Goal: Task Accomplishment & Management: Manage account settings

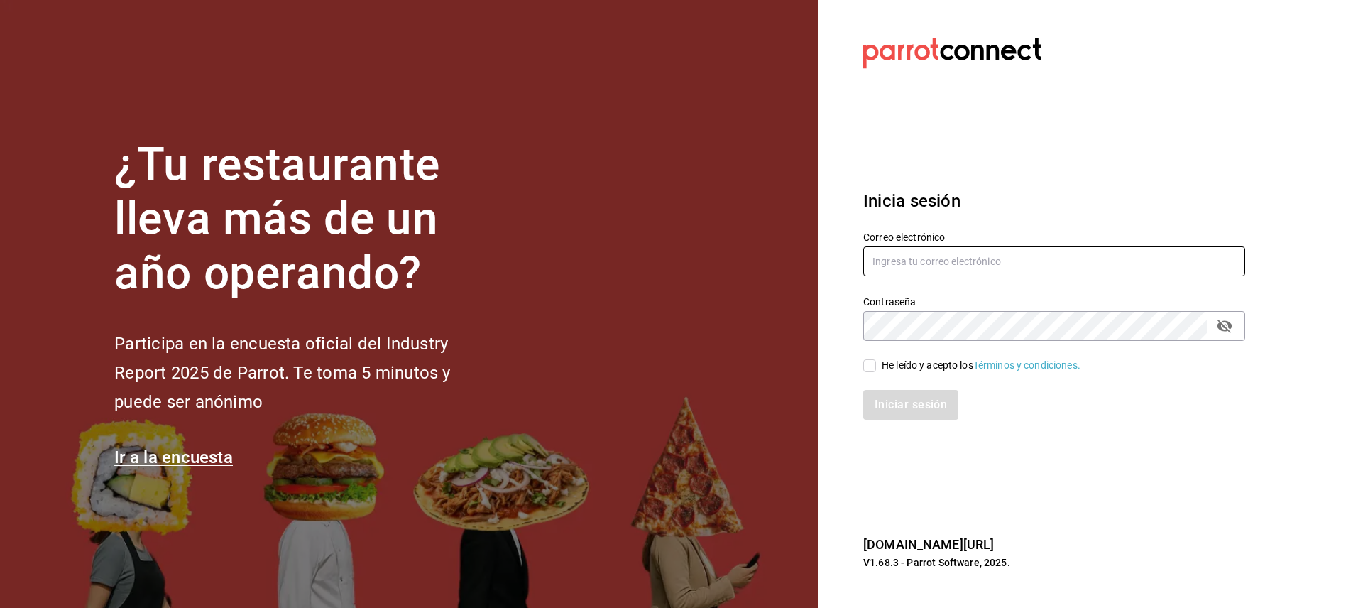
click at [911, 265] on input "text" at bounding box center [1054, 261] width 382 height 30
click at [954, 263] on input "multiusuario" at bounding box center [1054, 261] width 382 height 30
type input "[EMAIL_ADDRESS][DOMAIN_NAME]"
click at [1226, 332] on icon "passwordField" at bounding box center [1224, 325] width 17 height 17
click at [868, 369] on input "He leído y acepto los Términos y condiciones." at bounding box center [869, 365] width 13 height 13
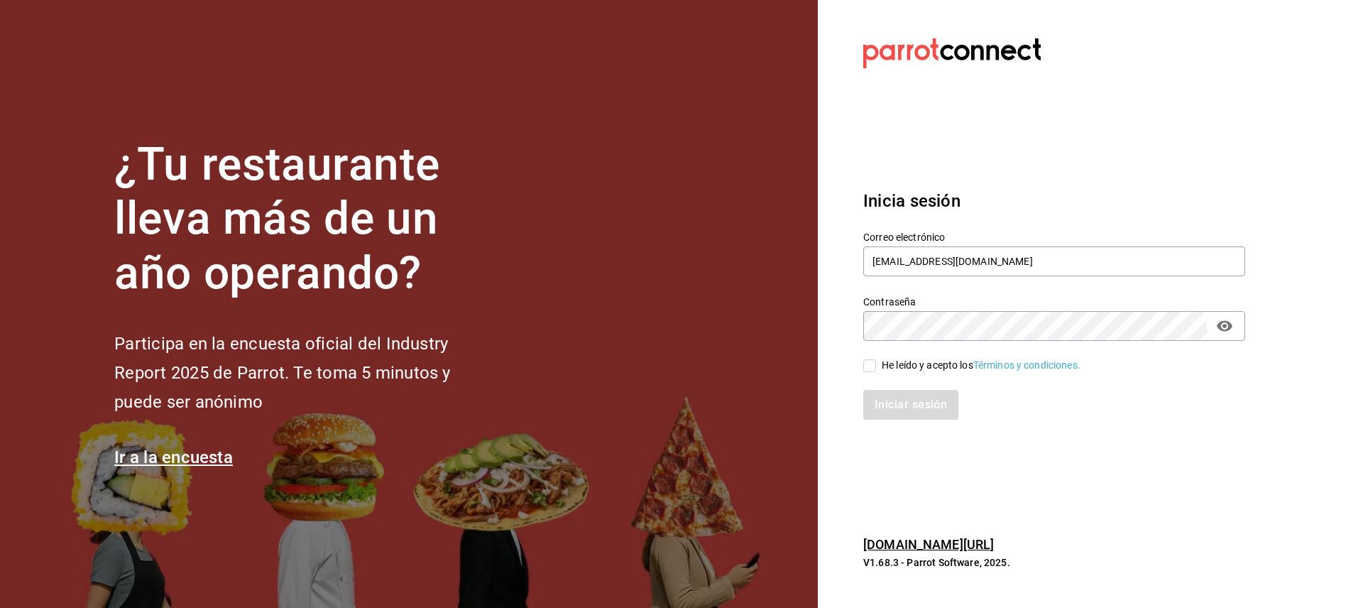
checkbox input "true"
click at [905, 406] on button "Iniciar sesión" at bounding box center [911, 405] width 97 height 30
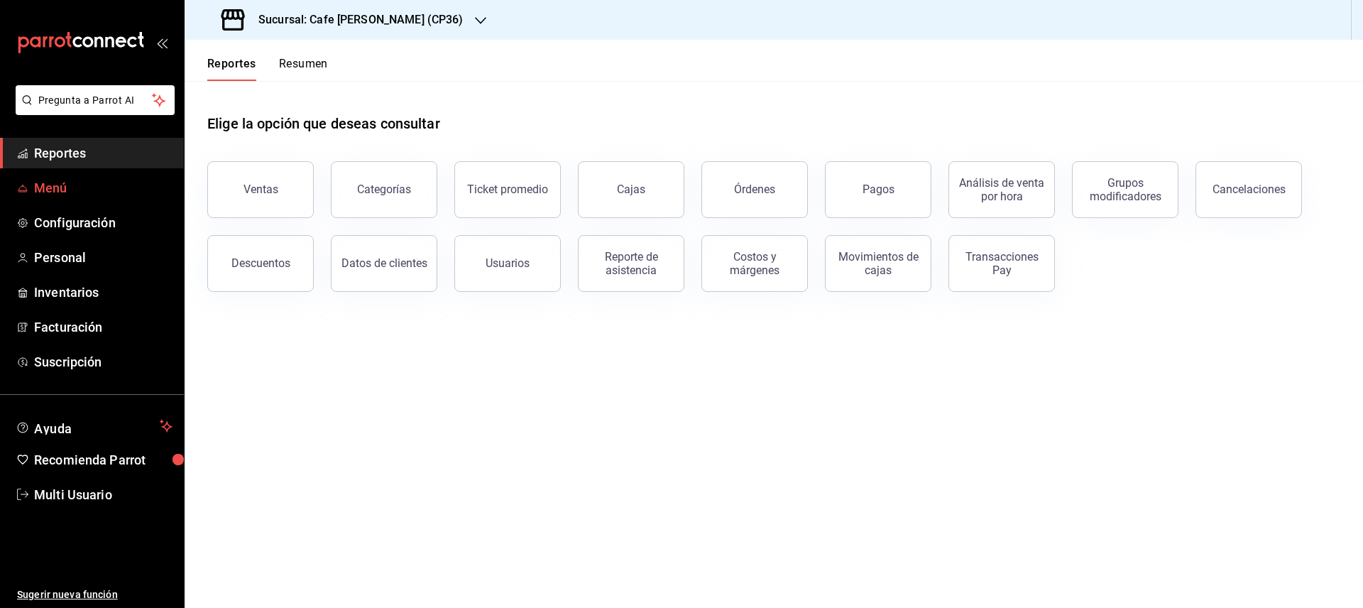
click at [53, 189] on span "Menú" at bounding box center [103, 187] width 138 height 19
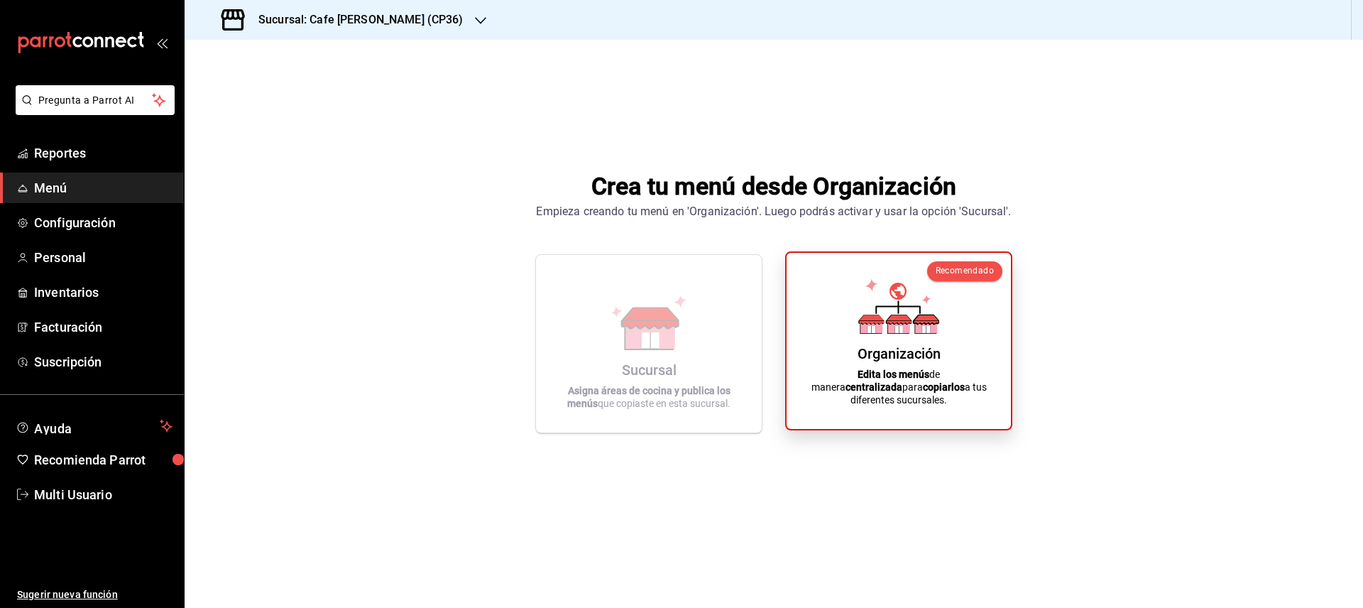
click at [916, 333] on icon at bounding box center [926, 326] width 22 height 13
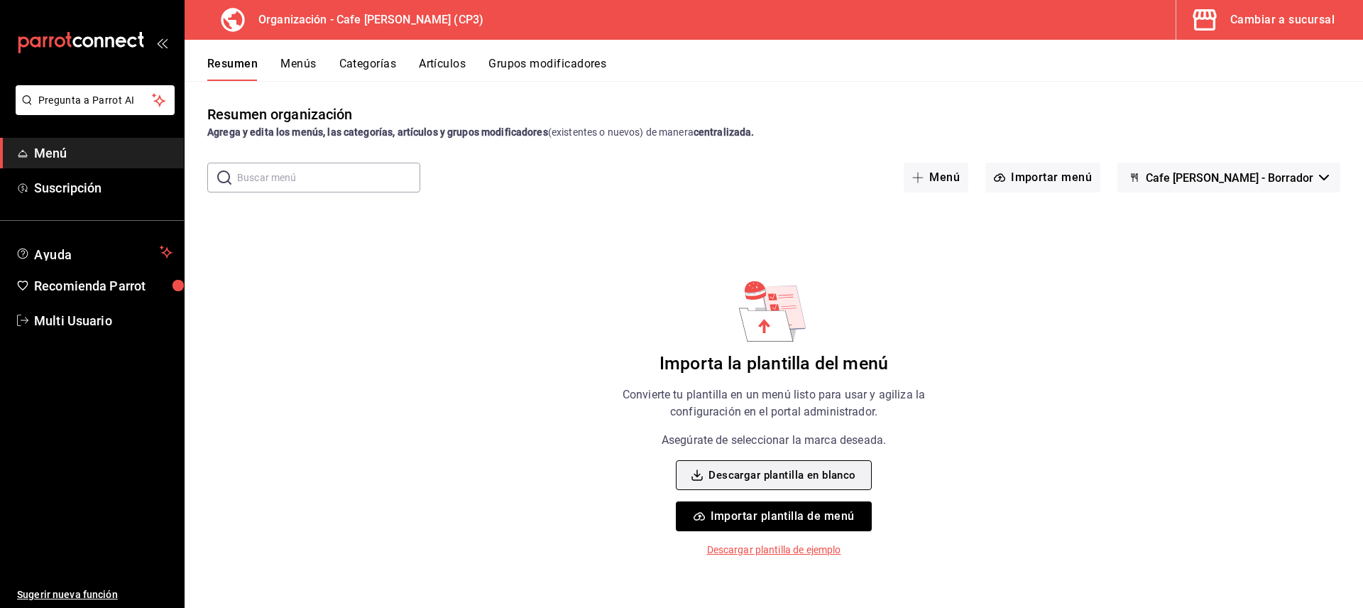
click at [779, 473] on button "Descargar plantilla en blanco" at bounding box center [773, 475] width 195 height 30
click at [164, 43] on icon "open_drawer_menu" at bounding box center [161, 42] width 11 height 11
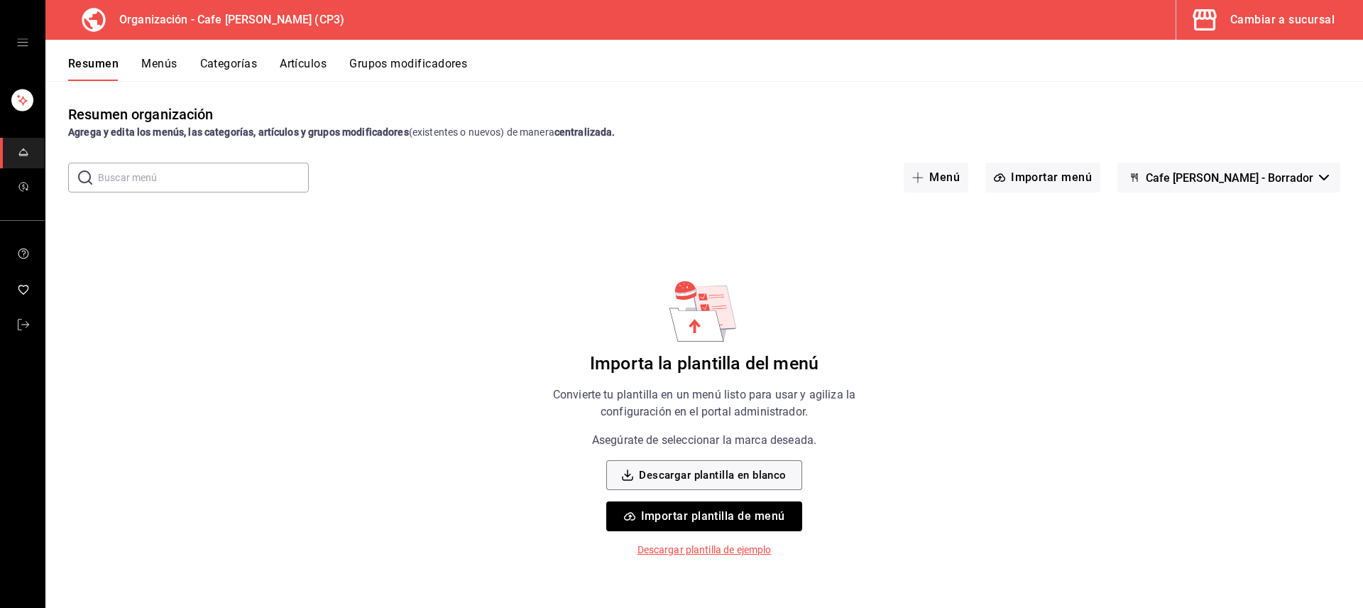
click at [24, 45] on icon "open drawer" at bounding box center [22, 42] width 11 height 11
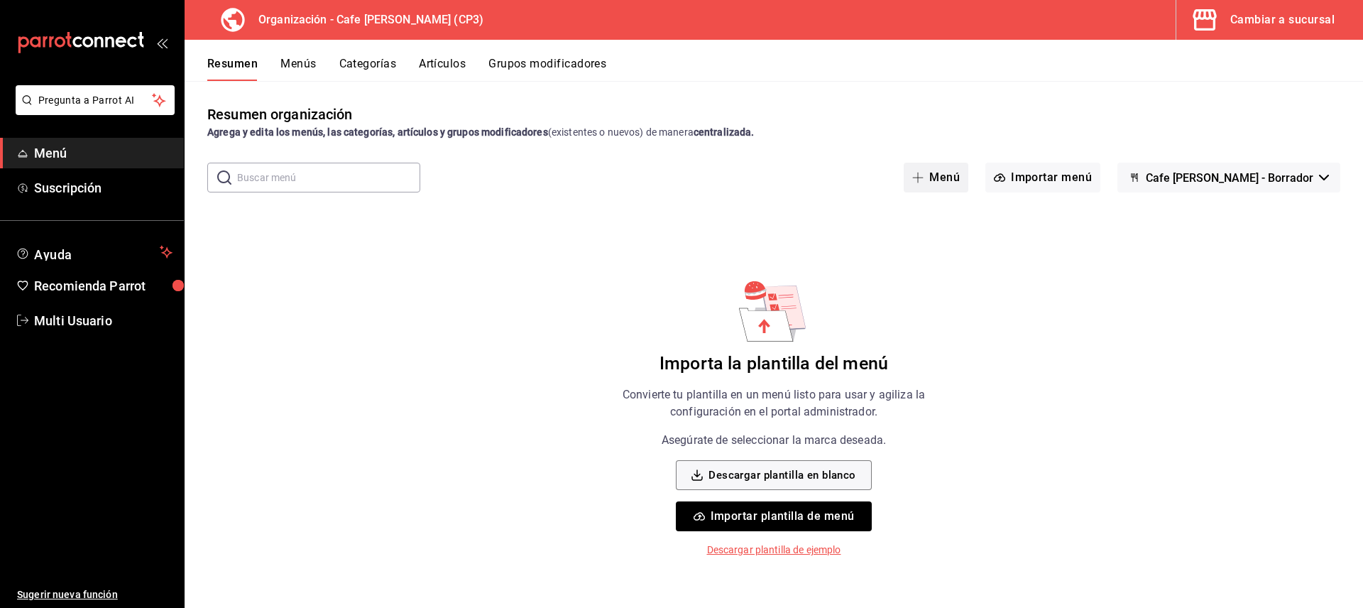
click at [924, 179] on icon "button" at bounding box center [917, 177] width 11 height 11
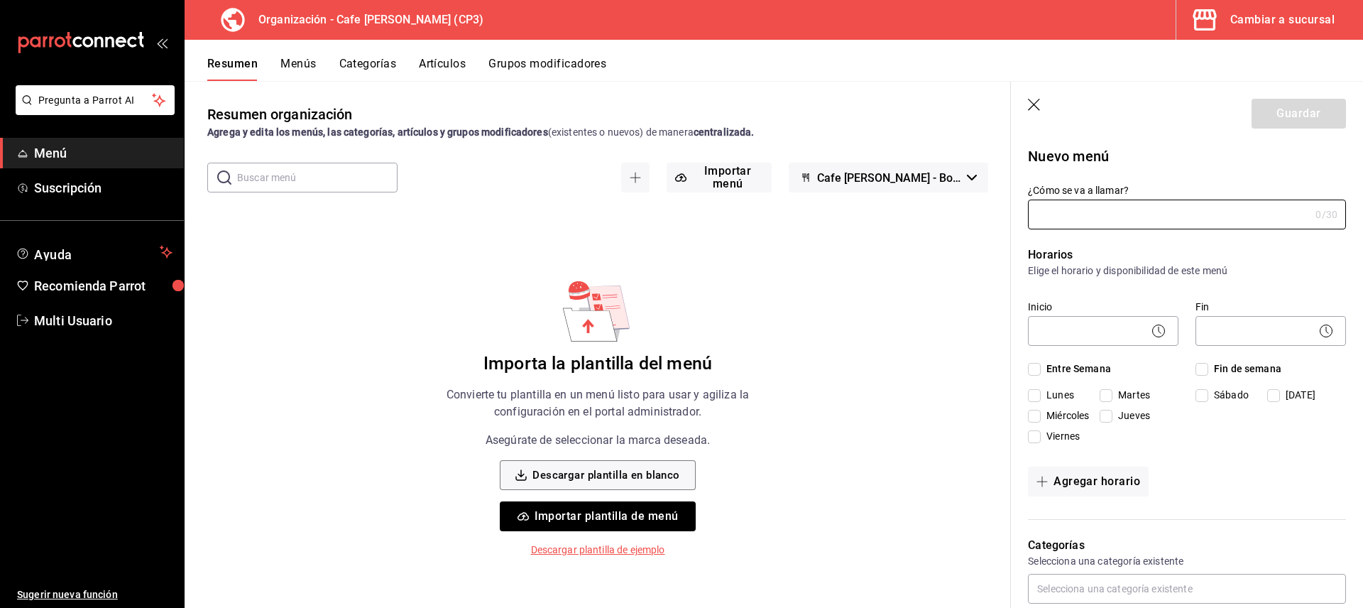
click at [1031, 106] on icon "button" at bounding box center [1035, 106] width 14 height 14
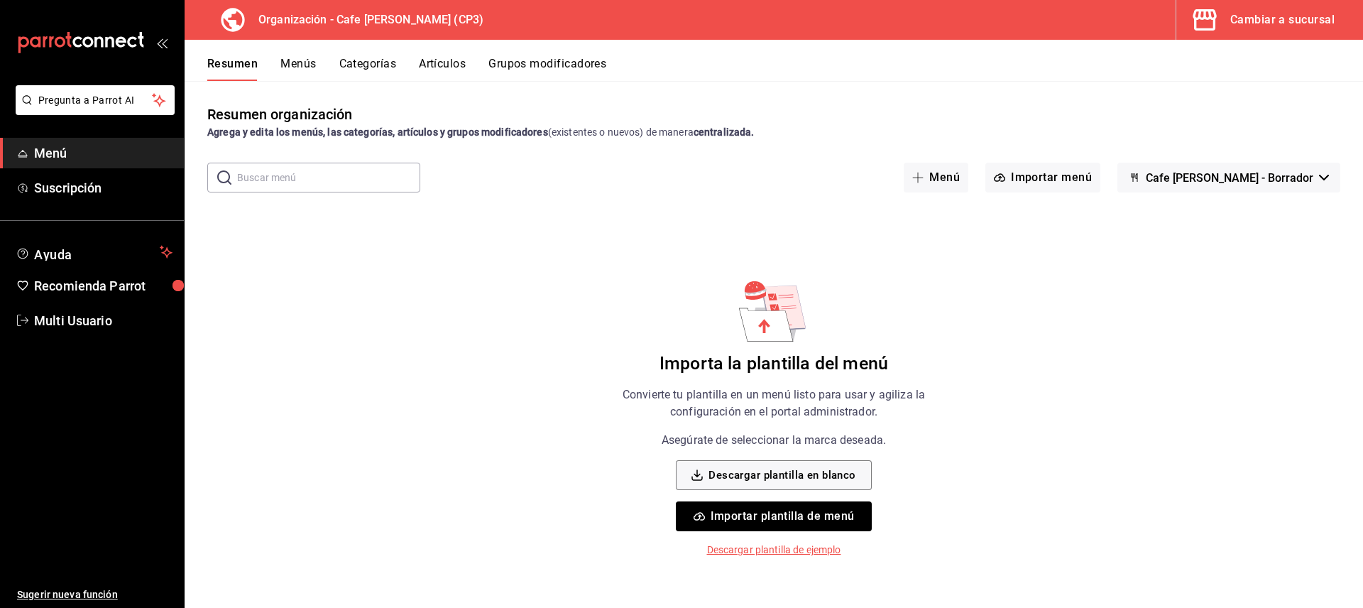
click at [163, 43] on icon "open_drawer_menu" at bounding box center [165, 43] width 6 height 11
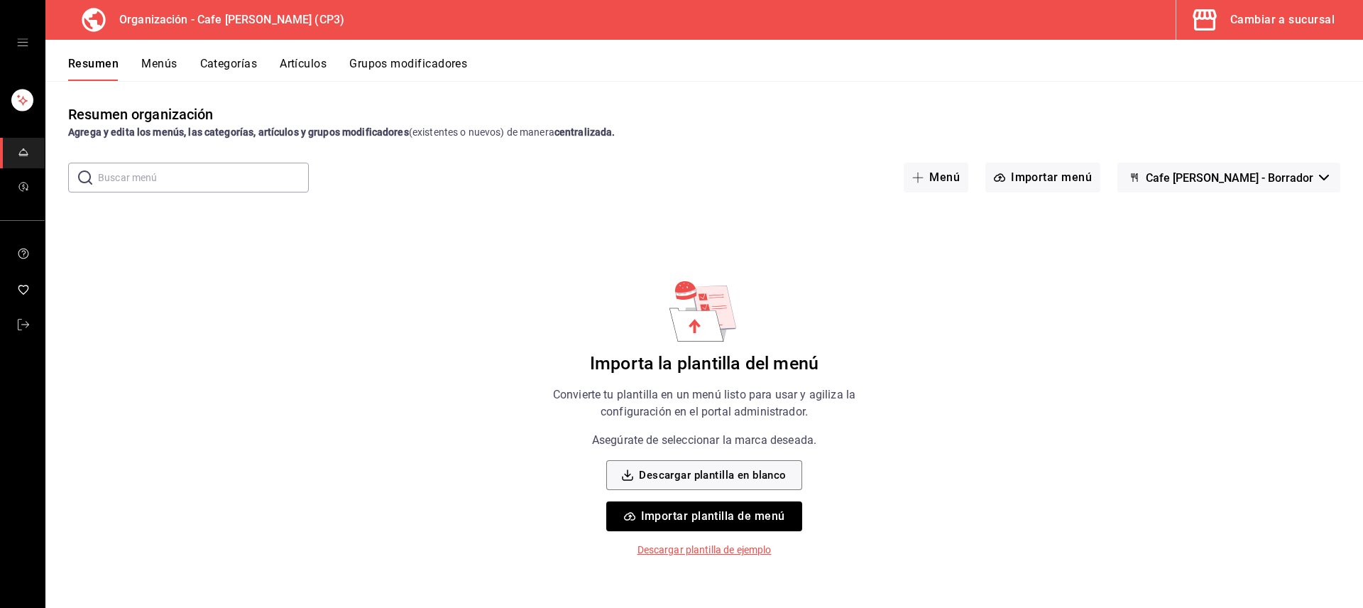
click at [25, 47] on icon "open drawer" at bounding box center [22, 42] width 11 height 11
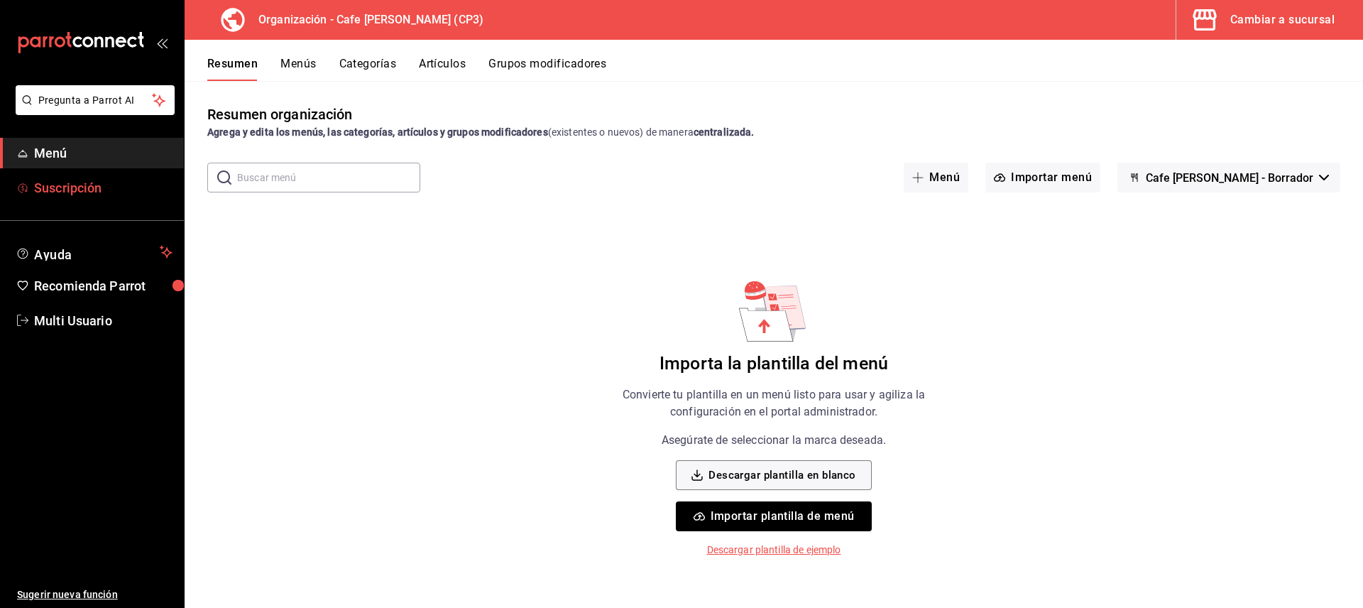
click at [54, 187] on span "Suscripción" at bounding box center [103, 187] width 138 height 19
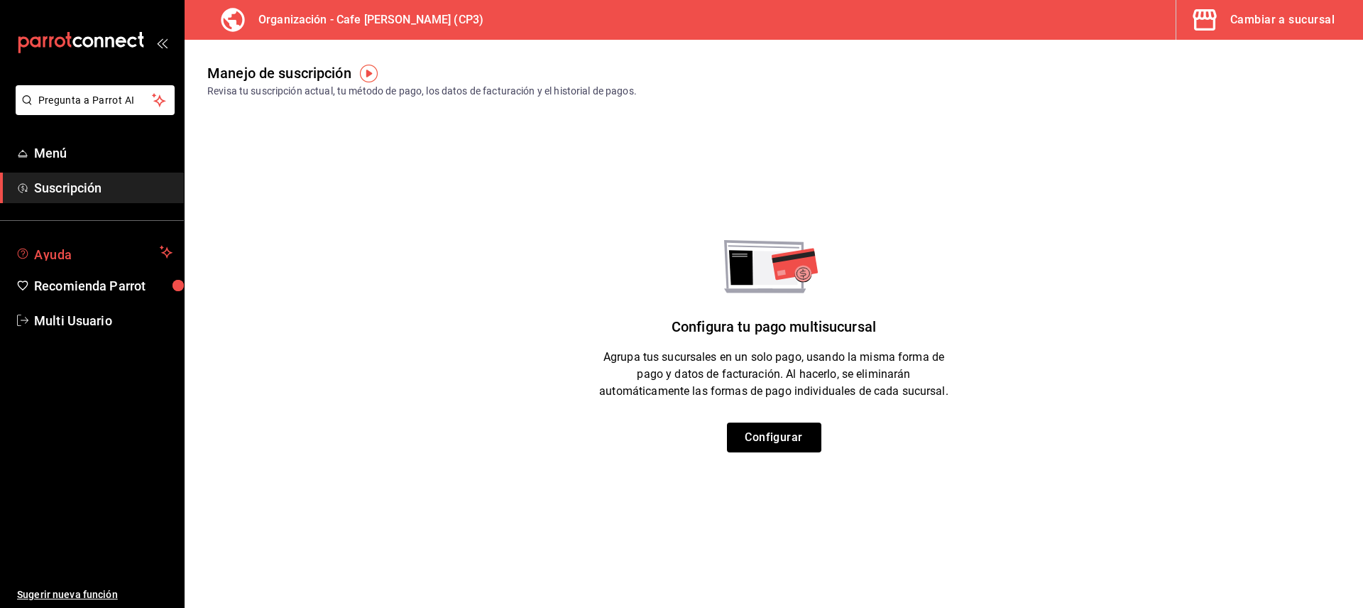
click at [54, 256] on span "Ayuda" at bounding box center [94, 252] width 120 height 17
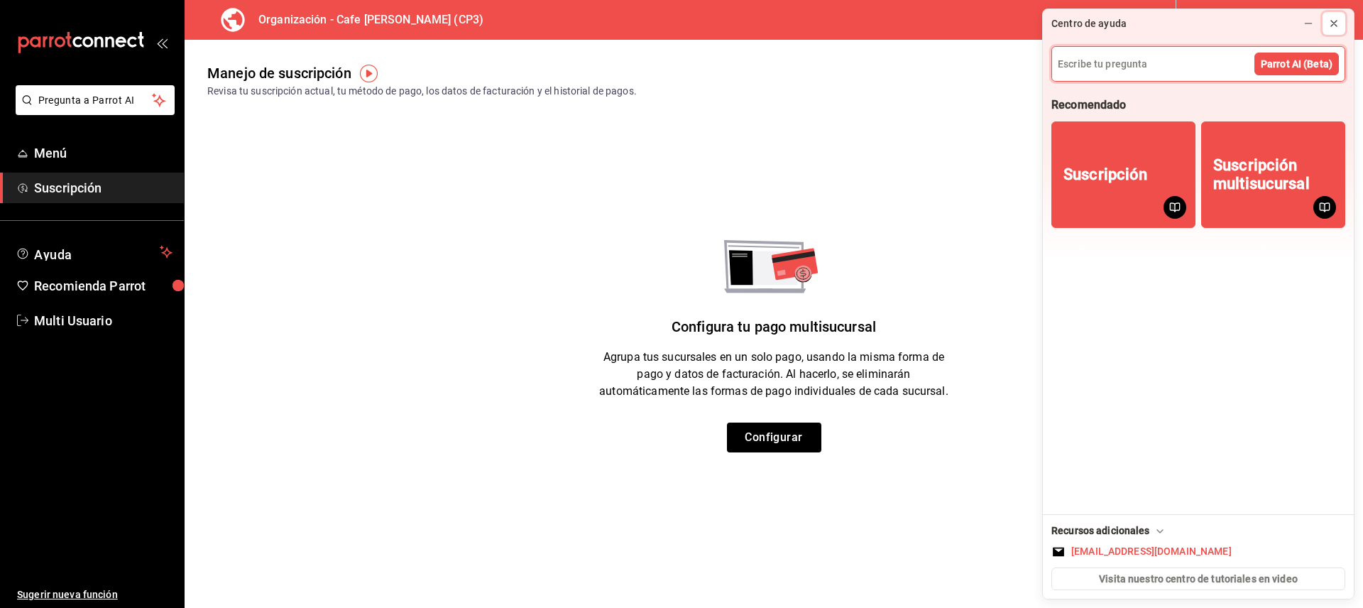
click at [1336, 24] on icon at bounding box center [1334, 24] width 6 height 6
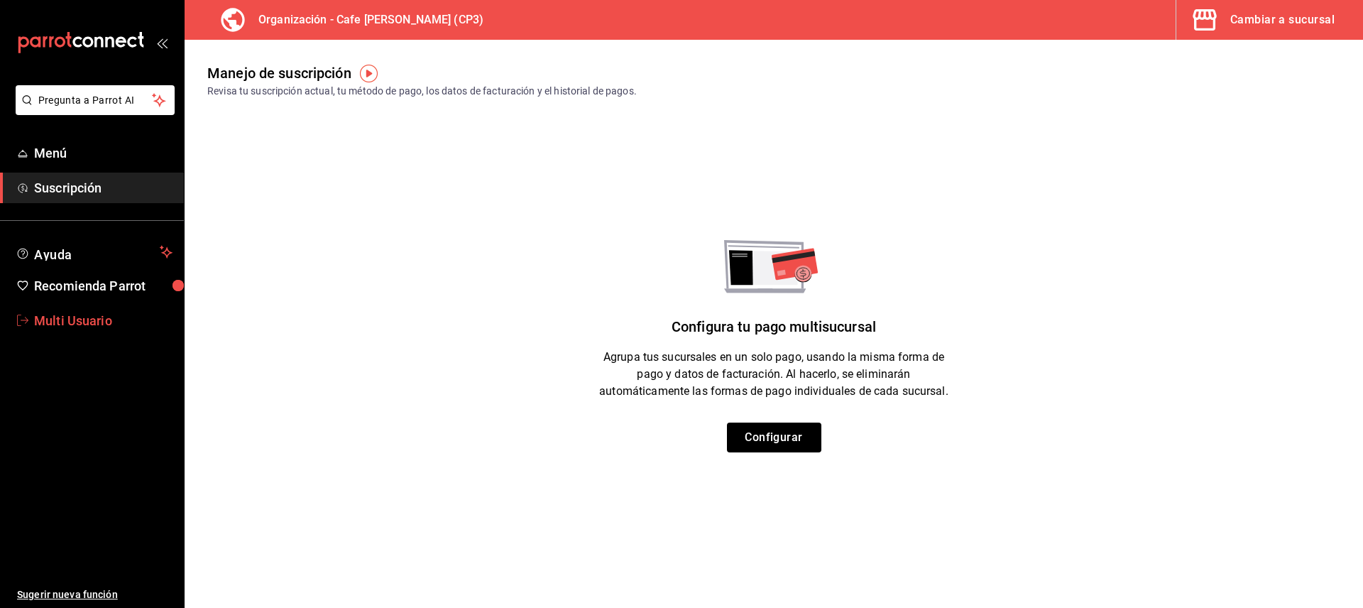
click at [55, 324] on span "Multi Usuario" at bounding box center [103, 320] width 138 height 19
click at [55, 324] on html "Pregunta a Parrot AI Menú Suscripción Ayuda Recomienda Parrot Multi Usuario Sug…" at bounding box center [681, 304] width 1363 height 608
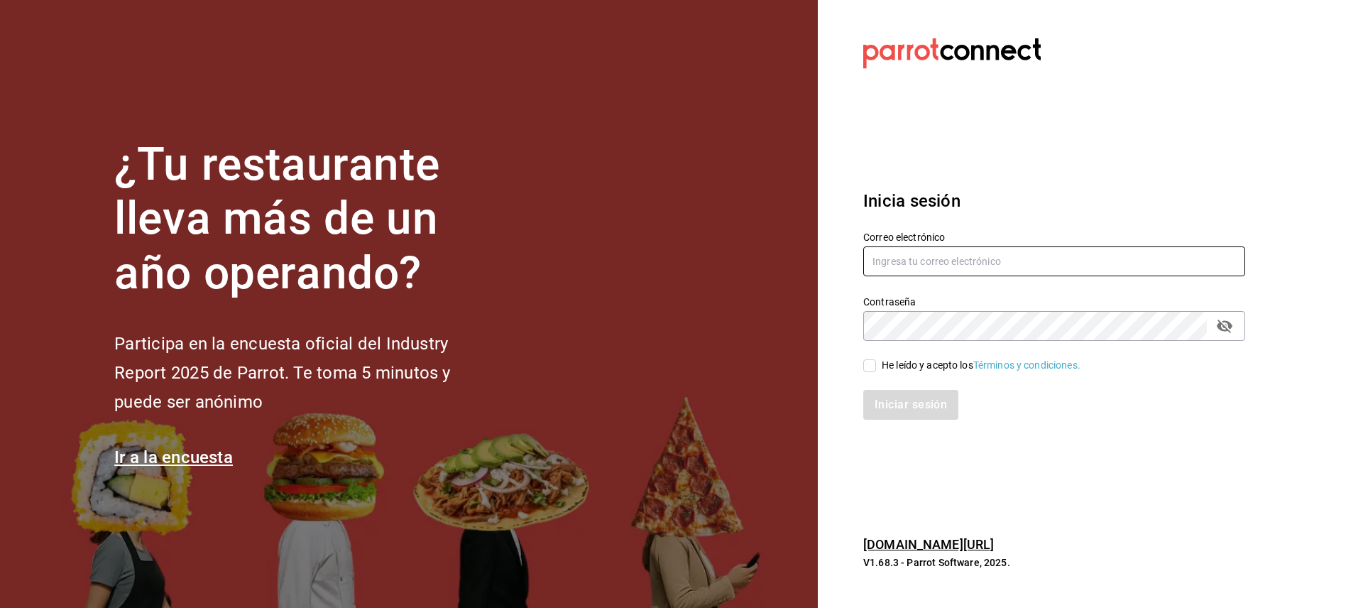
type input "[EMAIL_ADDRESS][DOMAIN_NAME]"
